Goal: Check status: Check status

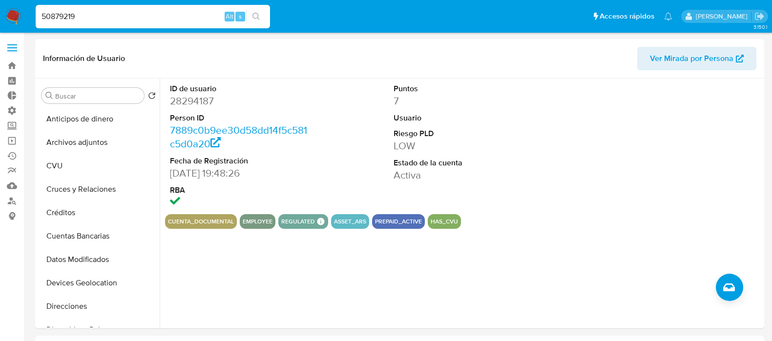
select select "10"
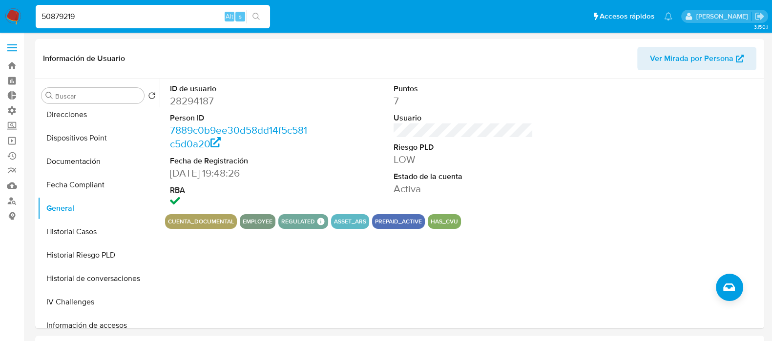
type input "50879219"
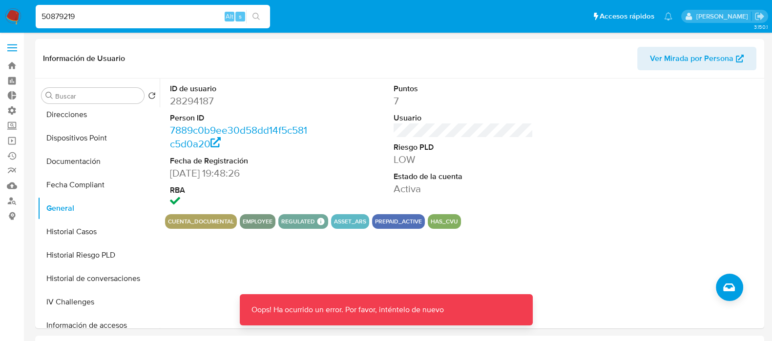
click at [10, 16] on img at bounding box center [13, 16] width 17 height 17
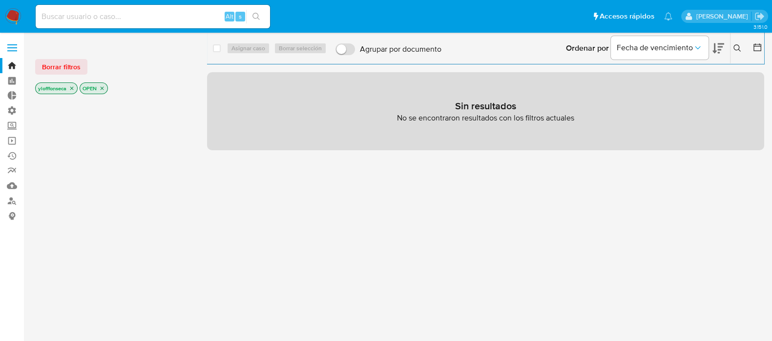
click at [168, 23] on div "Alt s" at bounding box center [153, 16] width 234 height 23
click at [174, 21] on input at bounding box center [153, 16] width 234 height 13
paste input "50879219"
type input "50879219"
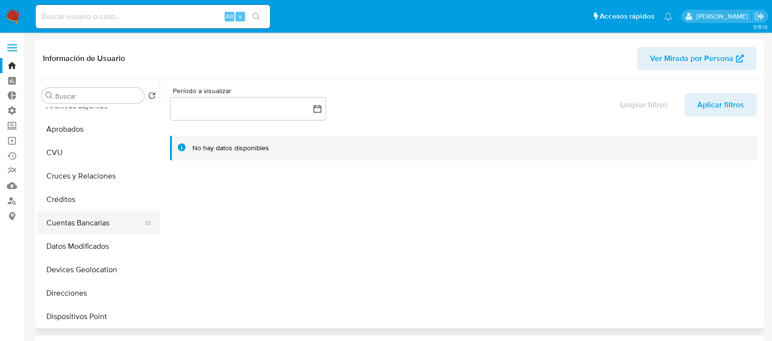
select select "10"
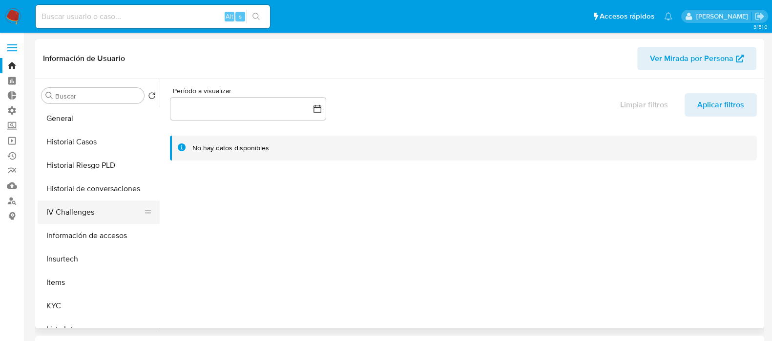
scroll to position [366, 0]
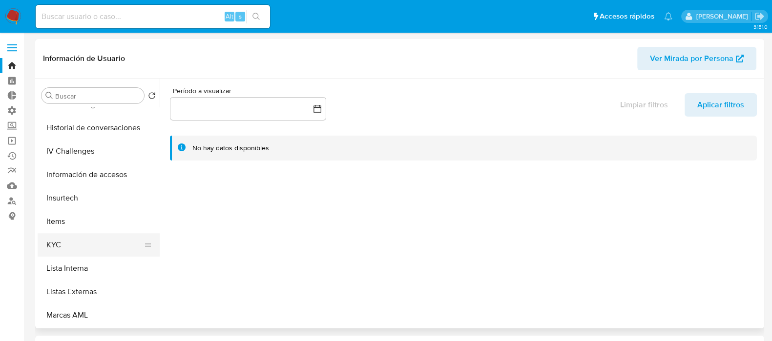
click at [87, 239] on button "KYC" at bounding box center [95, 244] width 114 height 23
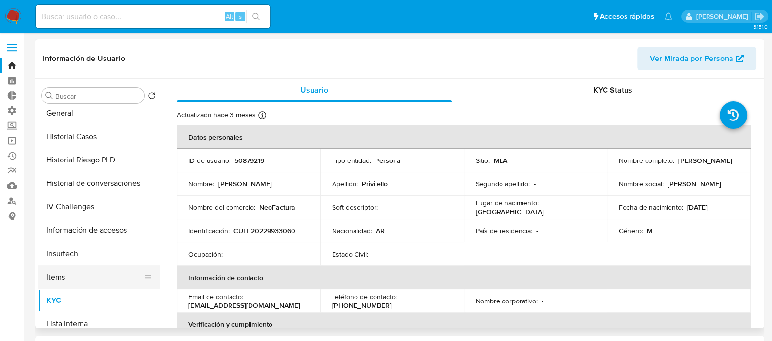
scroll to position [244, 0]
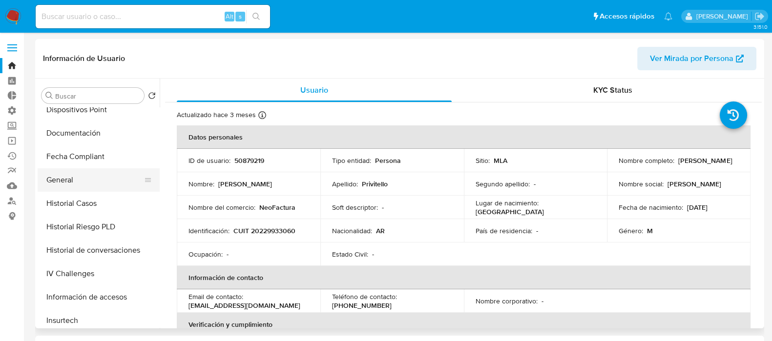
click at [77, 184] on button "General" at bounding box center [95, 179] width 114 height 23
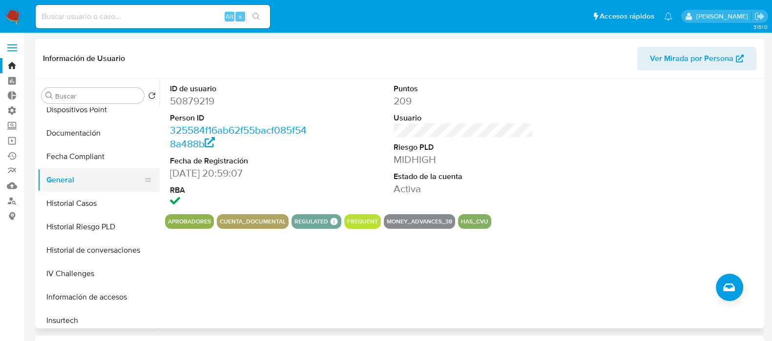
scroll to position [427, 0]
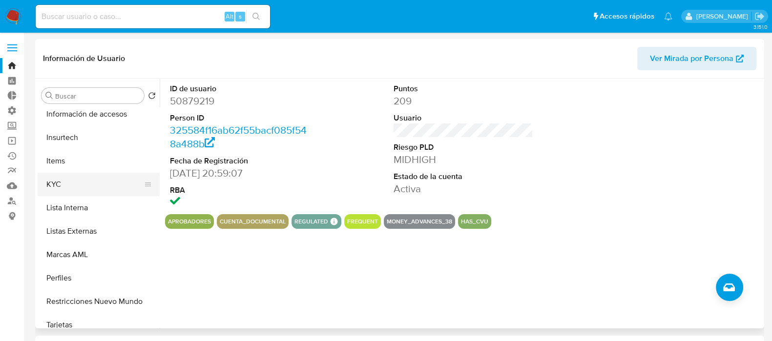
click at [85, 185] on button "KYC" at bounding box center [95, 184] width 114 height 23
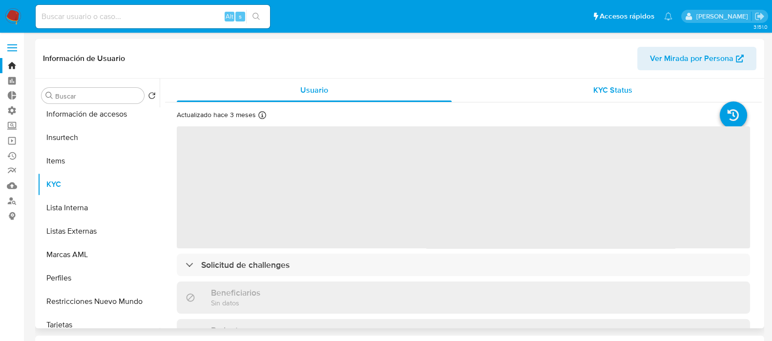
click at [613, 96] on div "KYC Status" at bounding box center [612, 90] width 275 height 23
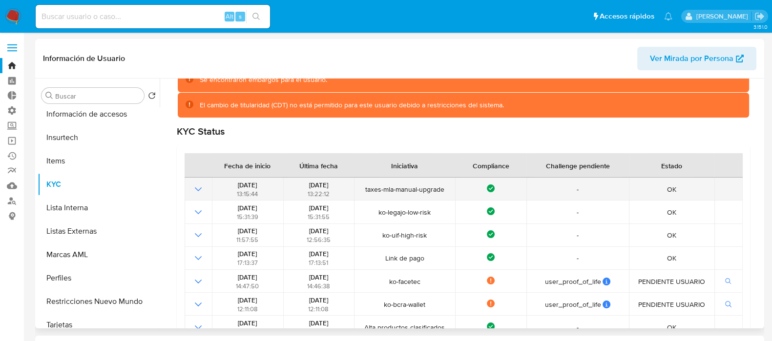
scroll to position [122, 0]
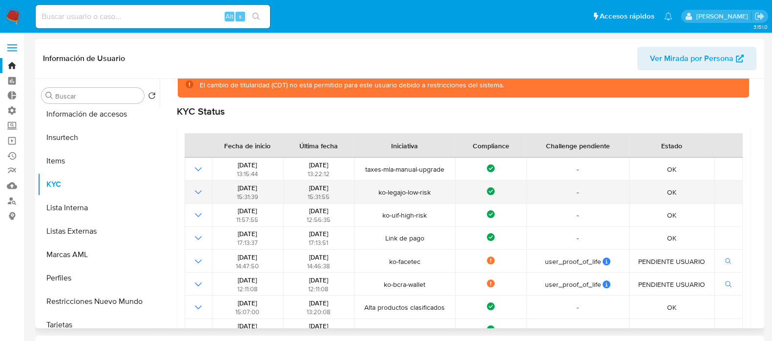
click at [200, 190] on icon "Mostrar operación" at bounding box center [198, 192] width 12 height 12
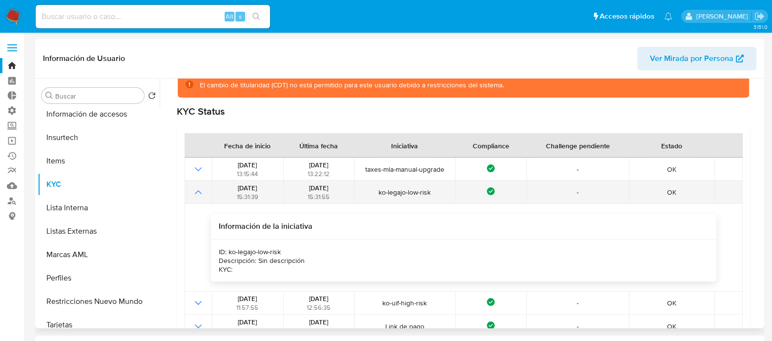
click at [200, 190] on icon "Mostrar operación" at bounding box center [198, 192] width 12 height 12
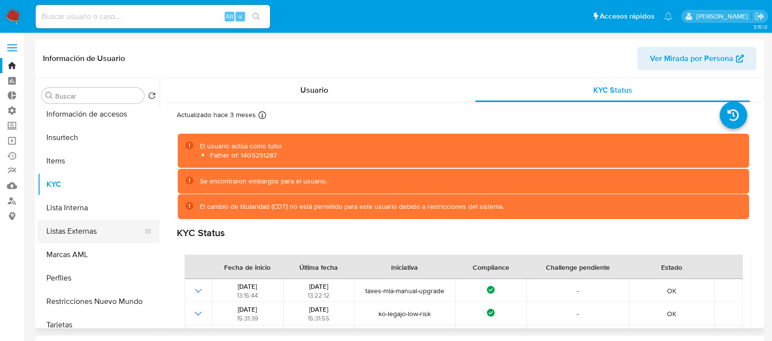
scroll to position [305, 0]
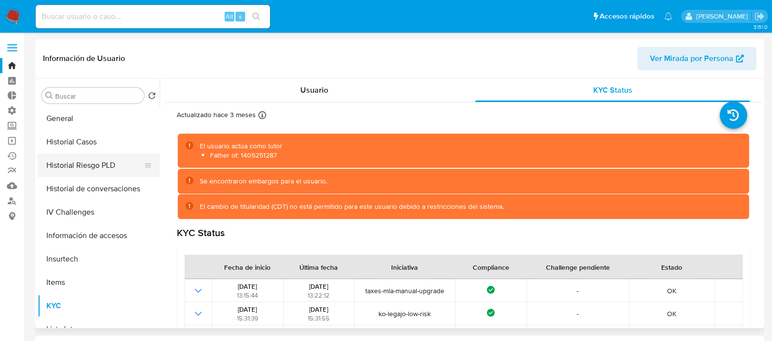
click at [110, 165] on button "Historial Riesgo PLD" at bounding box center [95, 165] width 114 height 23
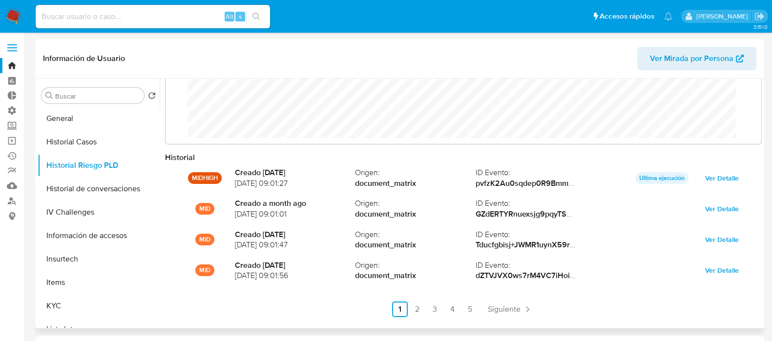
scroll to position [73, 576]
click at [410, 272] on div "Historial MIDHIGH Creado 9 days ago 02/08/2025 09:01:27 Origen : document_matri…" at bounding box center [463, 242] width 597 height 181
click at [410, 272] on link "2" at bounding box center [418, 310] width 16 height 16
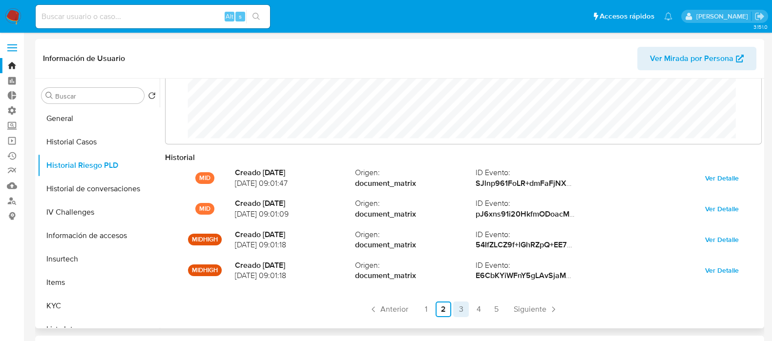
click at [455, 272] on link "3" at bounding box center [461, 310] width 16 height 16
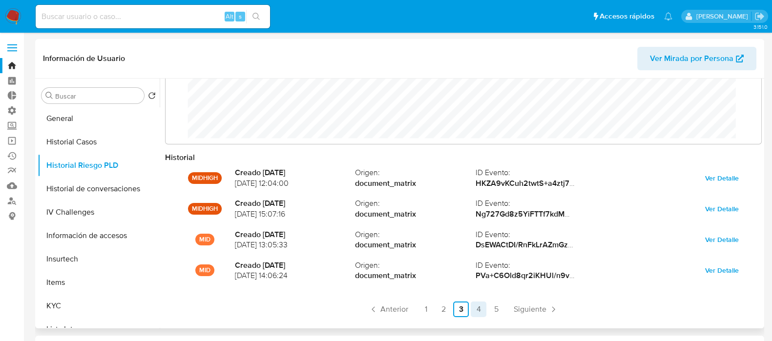
click at [478, 272] on link "4" at bounding box center [479, 310] width 16 height 16
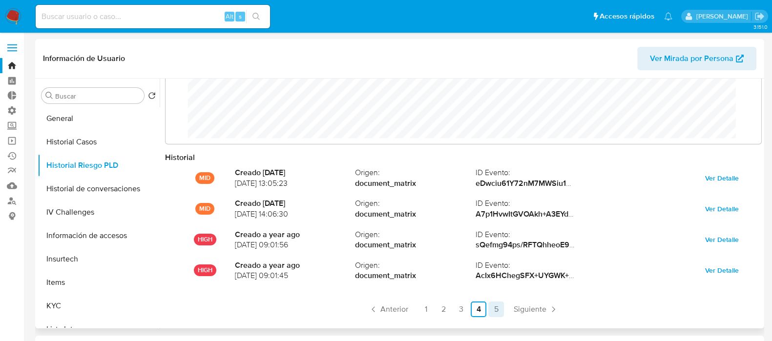
click at [493, 272] on link "5" at bounding box center [496, 310] width 16 height 16
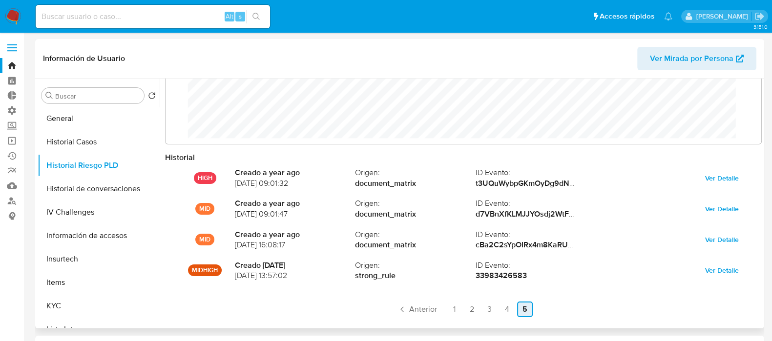
click at [528, 272] on link "5" at bounding box center [525, 310] width 16 height 16
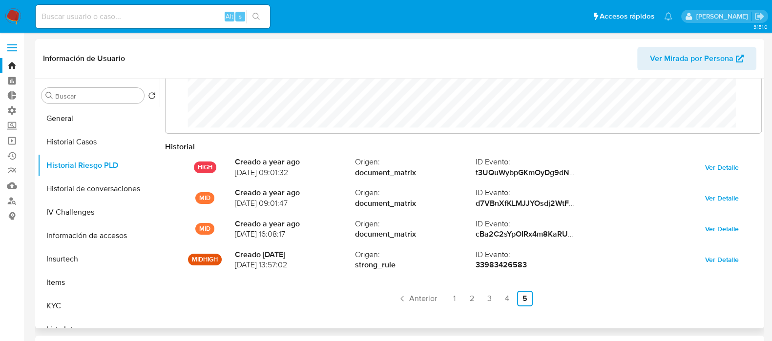
scroll to position [51, 0]
